Goal: Task Accomplishment & Management: Manage account settings

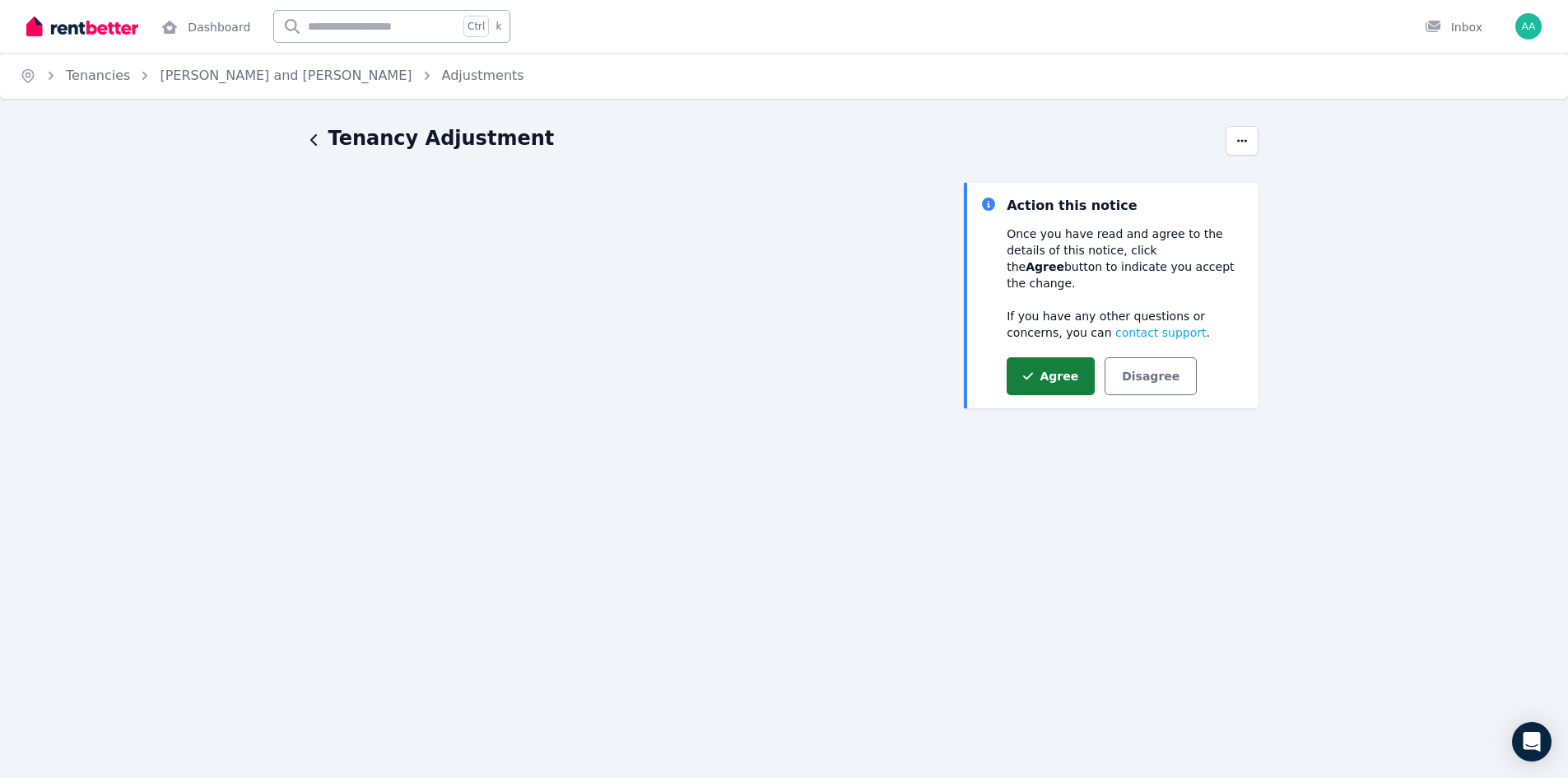
click at [1046, 371] on button "Agree" at bounding box center [1050, 376] width 88 height 37
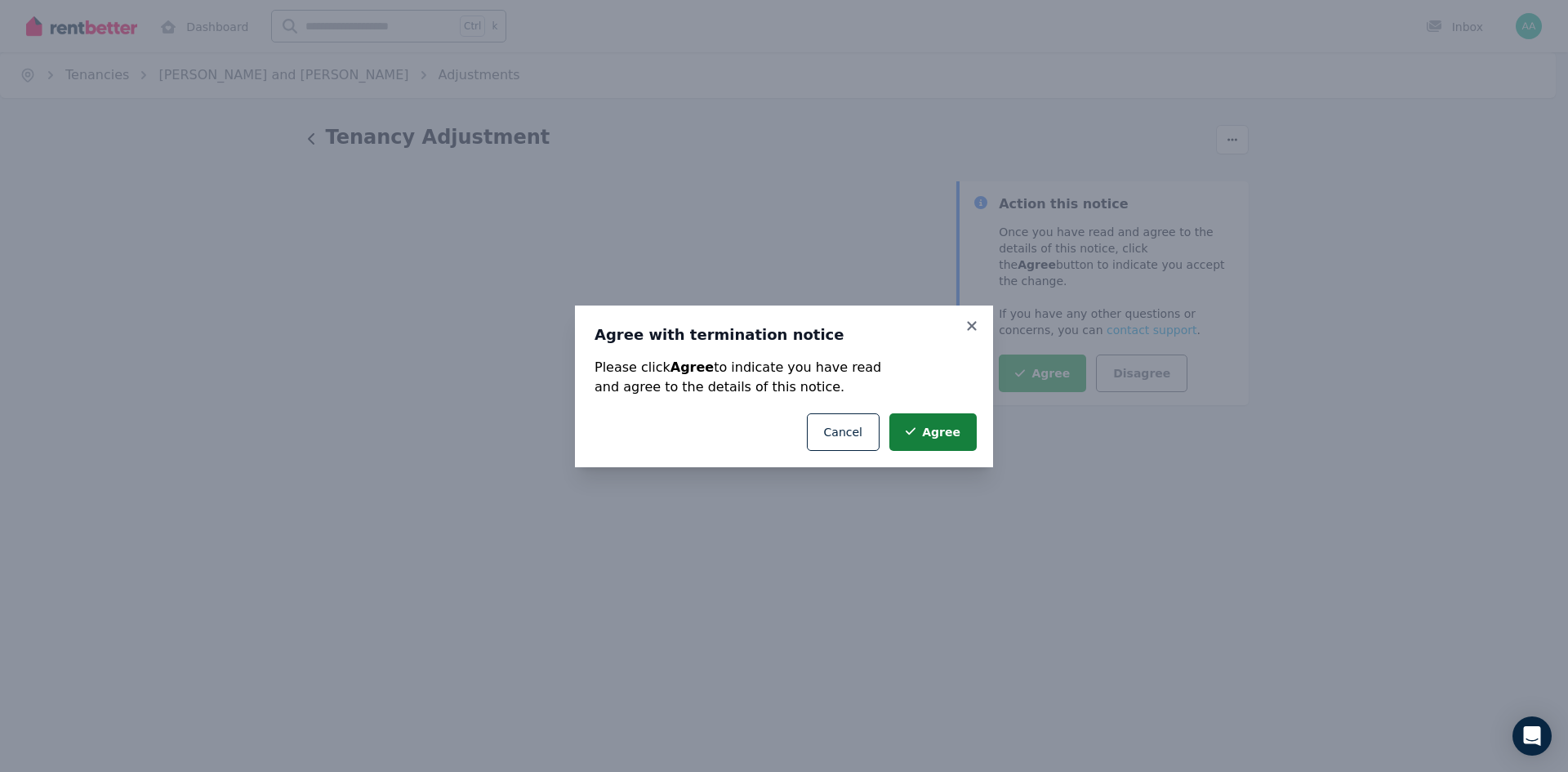
click at [947, 443] on button "Agree" at bounding box center [932, 432] width 87 height 37
